Goal: Task Accomplishment & Management: Use online tool/utility

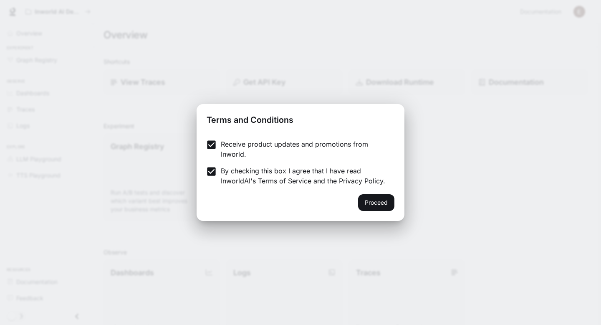
click at [390, 211] on div "Proceed" at bounding box center [300, 207] width 208 height 27
click at [383, 202] on button "Proceed" at bounding box center [376, 202] width 36 height 17
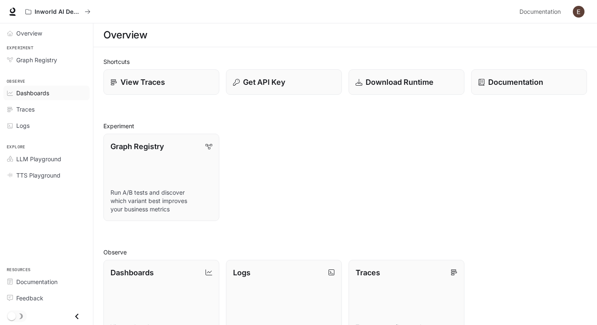
click at [68, 94] on div "Dashboards" at bounding box center [51, 92] width 70 height 9
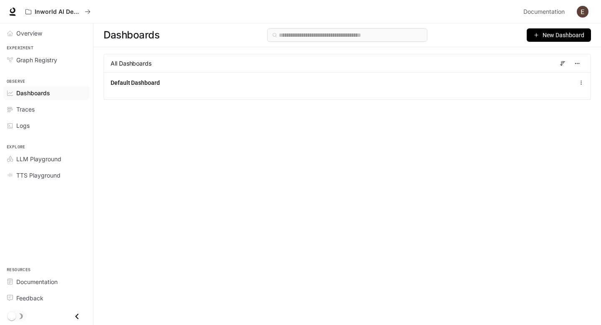
click at [559, 38] on span "New Dashboard" at bounding box center [563, 34] width 42 height 9
click at [554, 49] on div "Create dashboard" at bounding box center [548, 52] width 69 height 9
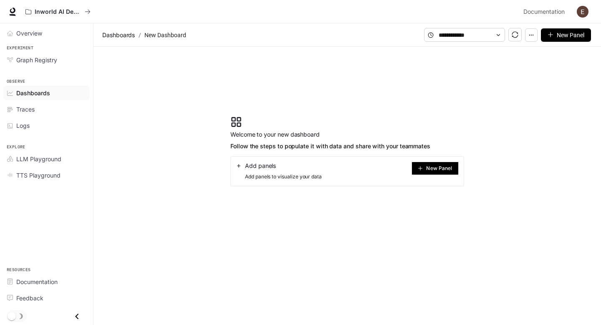
click at [442, 167] on span "New Panel" at bounding box center [439, 168] width 26 height 4
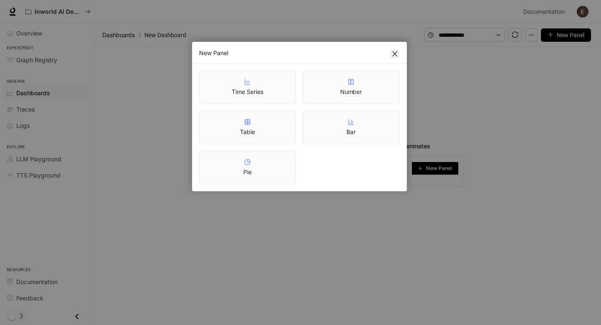
click at [398, 54] on span "Close" at bounding box center [394, 53] width 9 height 7
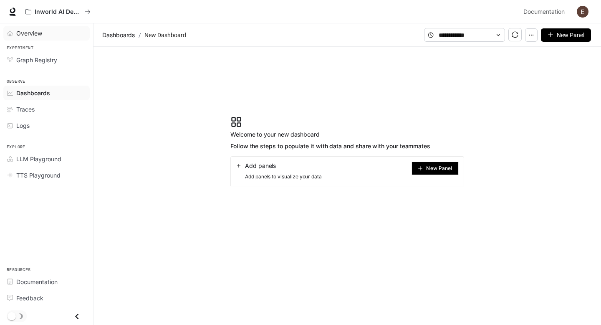
click at [38, 35] on span "Overview" at bounding box center [29, 33] width 26 height 9
